Goal: Task Accomplishment & Management: Manage account settings

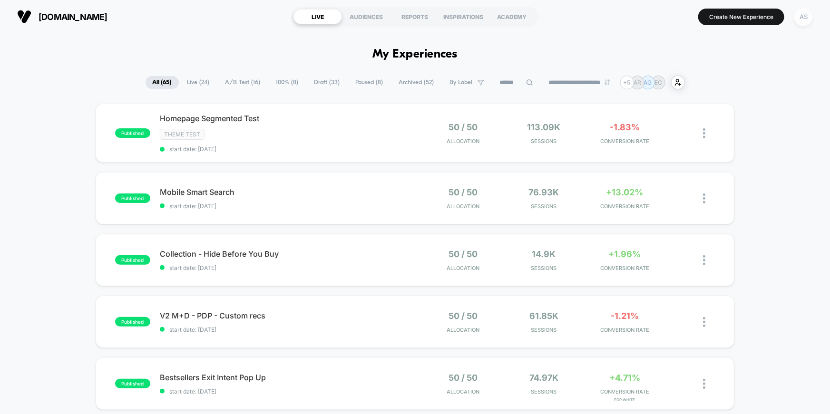
click at [802, 16] on div "AS" at bounding box center [804, 17] width 19 height 19
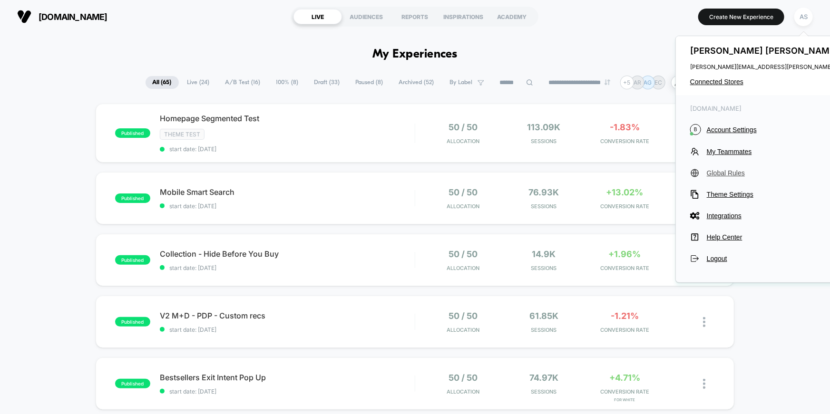
click at [727, 175] on span "Global Rules" at bounding box center [793, 173] width 172 height 8
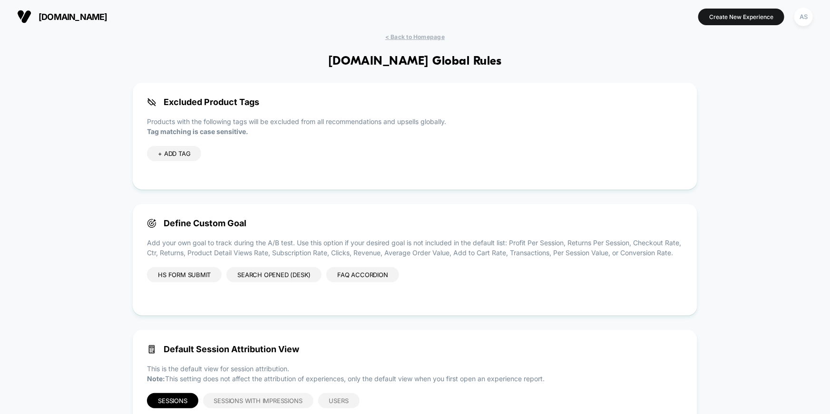
click at [285, 283] on div "Search Opened (Desk)" at bounding box center [273, 274] width 95 height 15
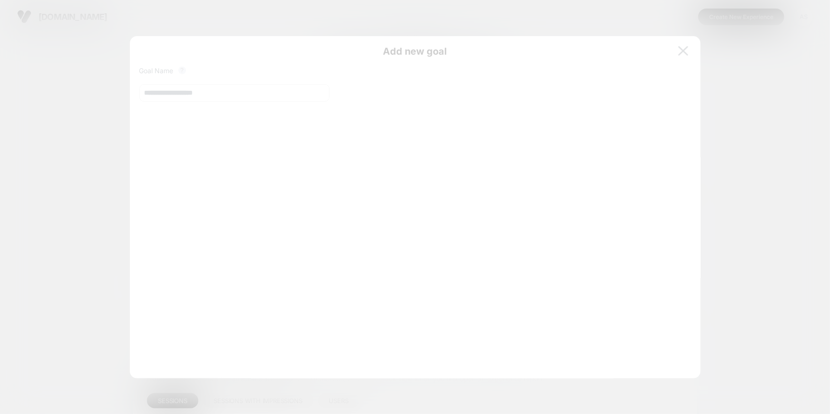
scroll to position [128, 0]
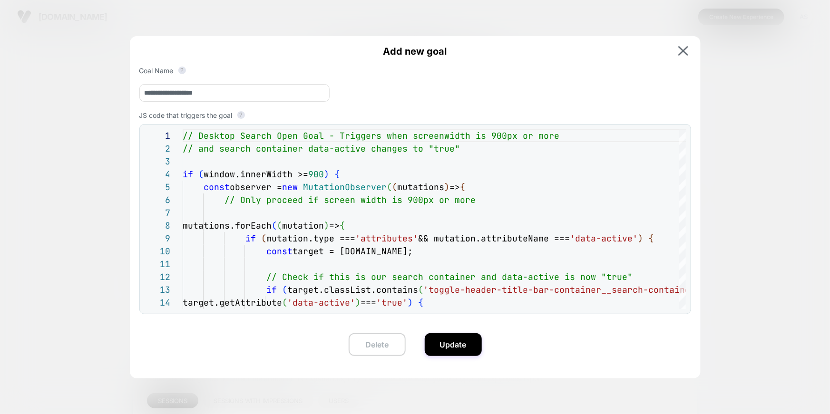
click at [381, 344] on button "Delete" at bounding box center [377, 345] width 57 height 23
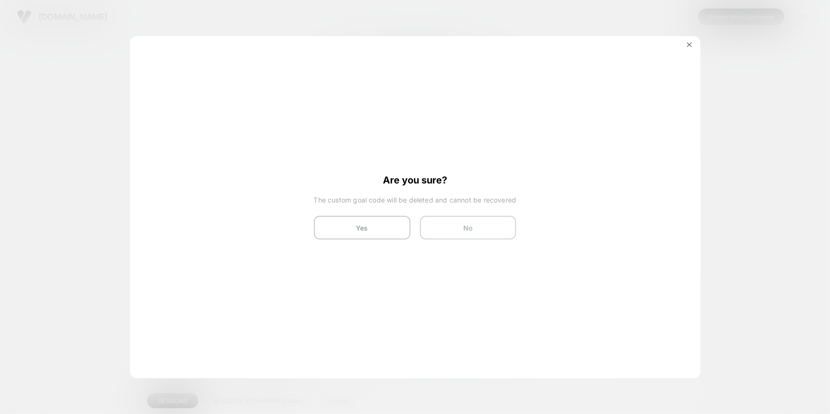
click at [472, 227] on button "No" at bounding box center [468, 228] width 97 height 24
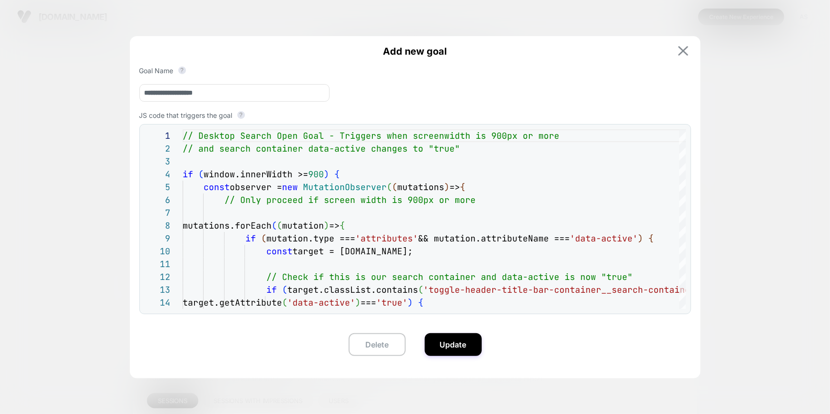
click at [685, 46] on img at bounding box center [684, 51] width 10 height 10
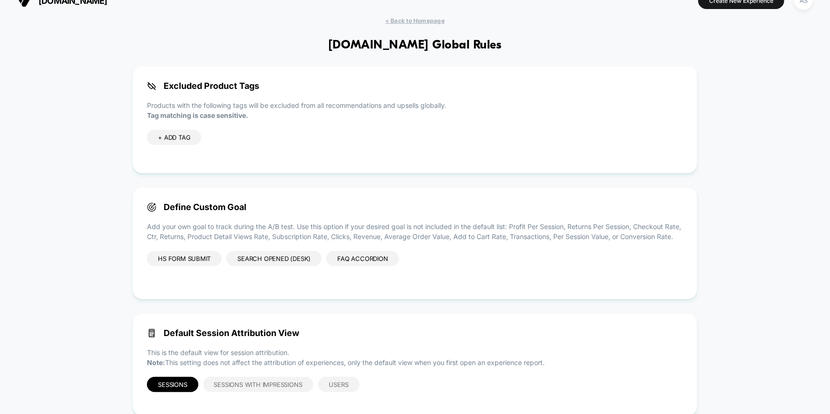
scroll to position [0, 0]
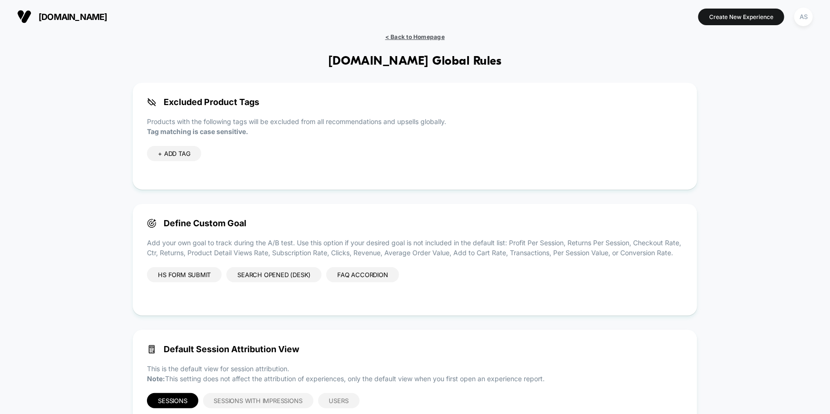
click at [393, 36] on span "< Back to Homepage" at bounding box center [414, 36] width 59 height 7
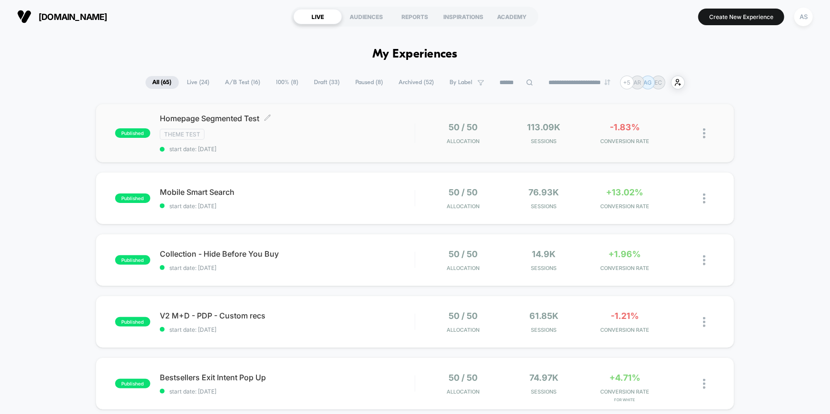
click at [233, 141] on div "Homepage Segmented Test Click to edit experience details Click to edit experien…" at bounding box center [287, 133] width 255 height 39
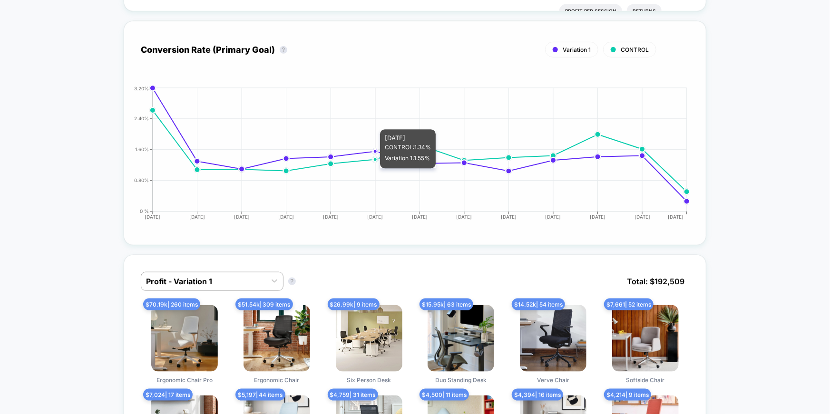
scroll to position [409, 0]
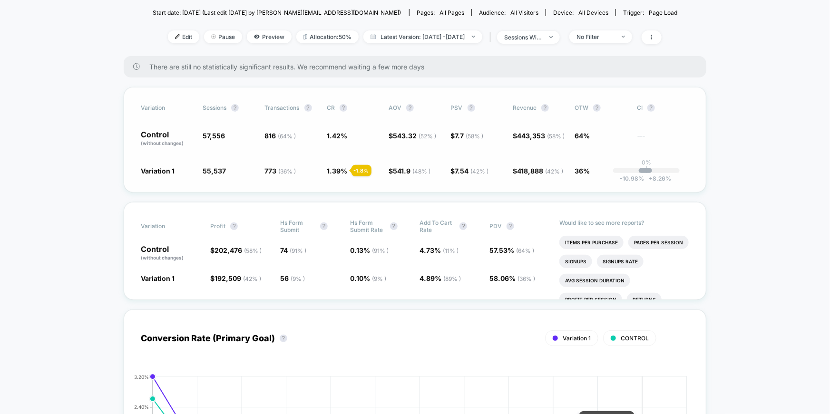
scroll to position [0, 0]
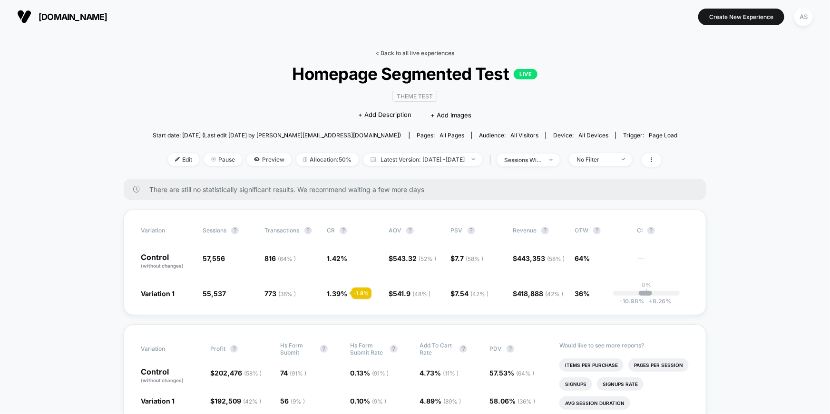
click at [419, 52] on link "< Back to all live experiences" at bounding box center [414, 52] width 79 height 7
